Goal: Information Seeking & Learning: Understand process/instructions

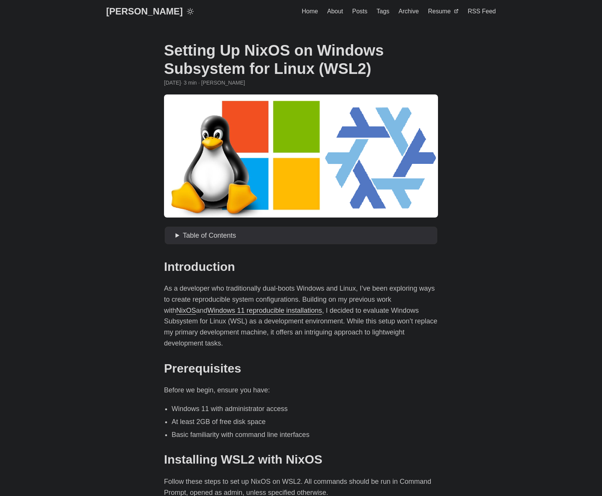
click at [294, 294] on p "As a developer who traditionally dual-boots Windows and Linux, I’ve been explor…" at bounding box center [301, 316] width 274 height 66
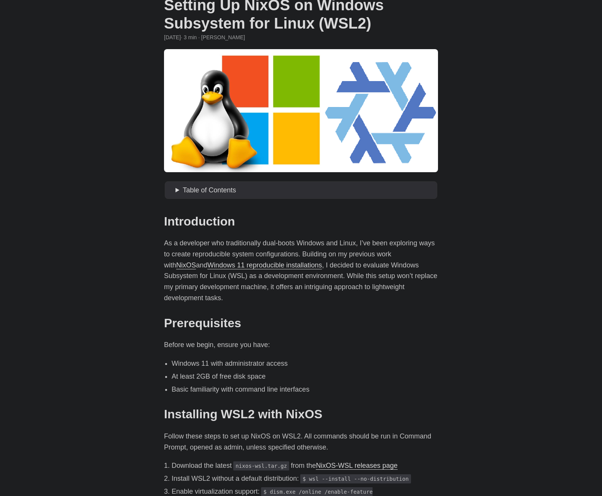
scroll to position [76, 0]
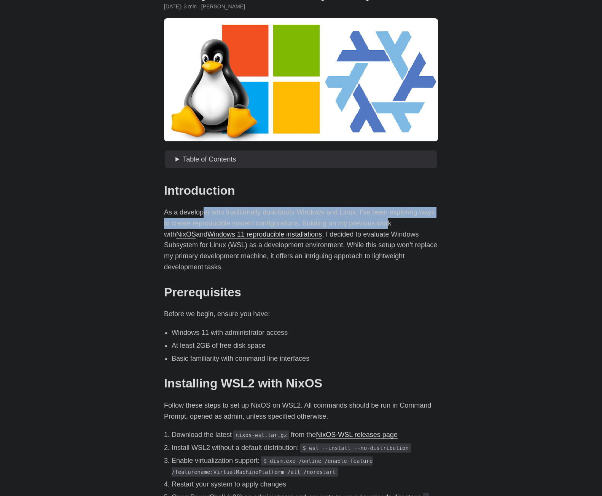
drag, startPoint x: 203, startPoint y: 212, endPoint x: 388, endPoint y: 224, distance: 185.8
click at [388, 224] on p "As a developer who traditionally dual-boots Windows and Linux, I’ve been explor…" at bounding box center [301, 240] width 274 height 66
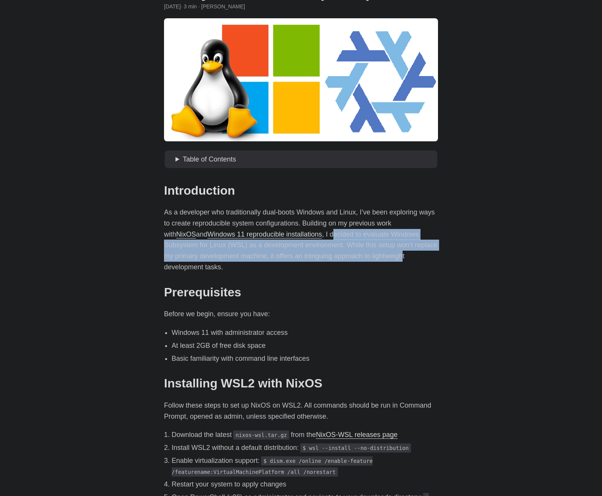
drag, startPoint x: 305, startPoint y: 233, endPoint x: 371, endPoint y: 256, distance: 70.0
click at [371, 256] on p "As a developer who traditionally dual-boots Windows and Linux, I’ve been explor…" at bounding box center [301, 240] width 274 height 66
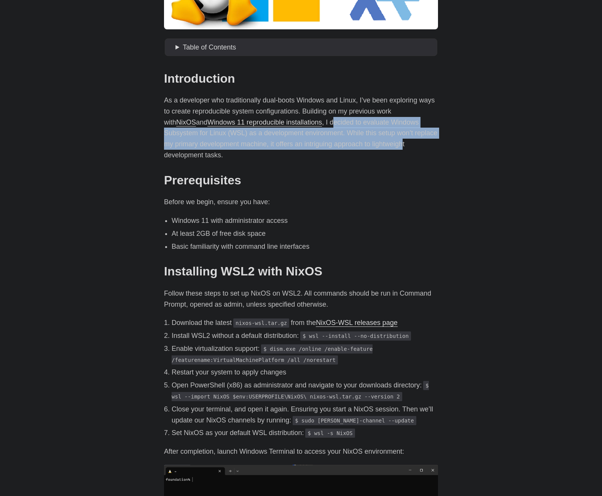
scroll to position [381, 0]
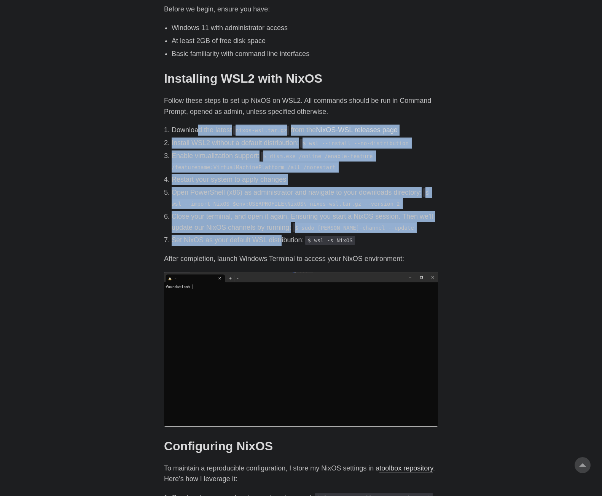
drag, startPoint x: 198, startPoint y: 117, endPoint x: 274, endPoint y: 220, distance: 128.2
click at [277, 224] on ol "Download the latest nixos-wsl.tar.gz from the NixOS-WSL releases page Install W…" at bounding box center [301, 185] width 274 height 121
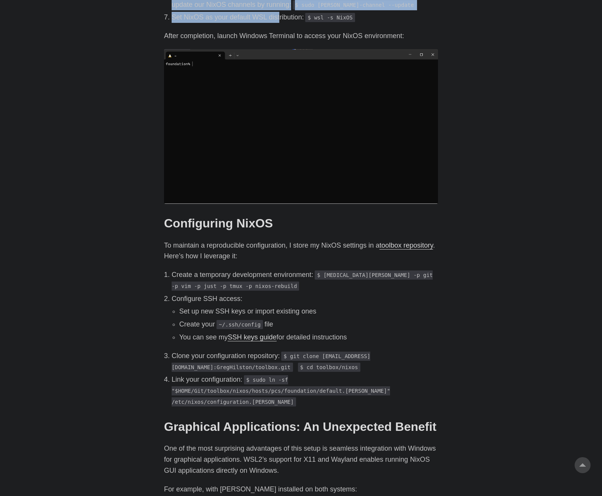
scroll to position [609, 0]
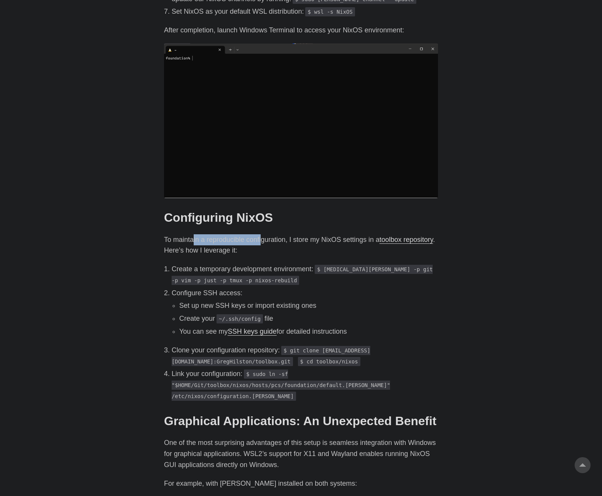
drag, startPoint x: 193, startPoint y: 224, endPoint x: 262, endPoint y: 232, distance: 69.0
click at [262, 234] on p "To maintain a reproducible configuration, I store my NixOS settings in a toolbo…" at bounding box center [301, 245] width 274 height 22
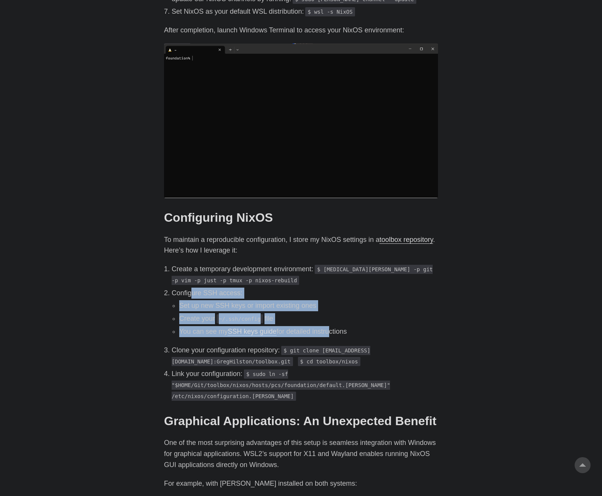
drag, startPoint x: 192, startPoint y: 281, endPoint x: 326, endPoint y: 316, distance: 139.4
click at [326, 316] on li "Configure SSH access: Set up new SSH keys or import existing ones Create your ~…" at bounding box center [305, 312] width 267 height 50
click at [326, 326] on li "You can see my SSH keys guide for detailed instructions" at bounding box center [308, 331] width 259 height 11
